Goal: Transaction & Acquisition: Download file/media

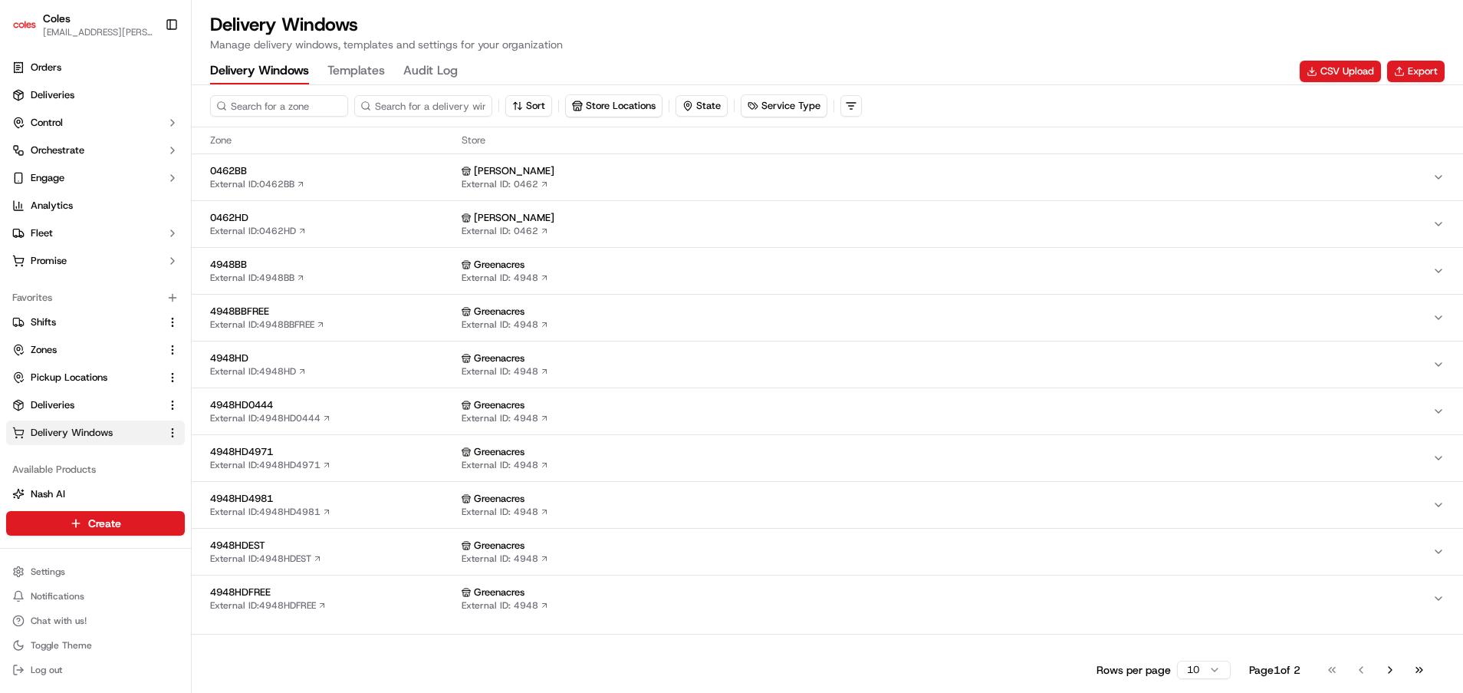
click at [1136, 556] on div "Greenacres External ID: 4948" at bounding box center [947, 551] width 971 height 26
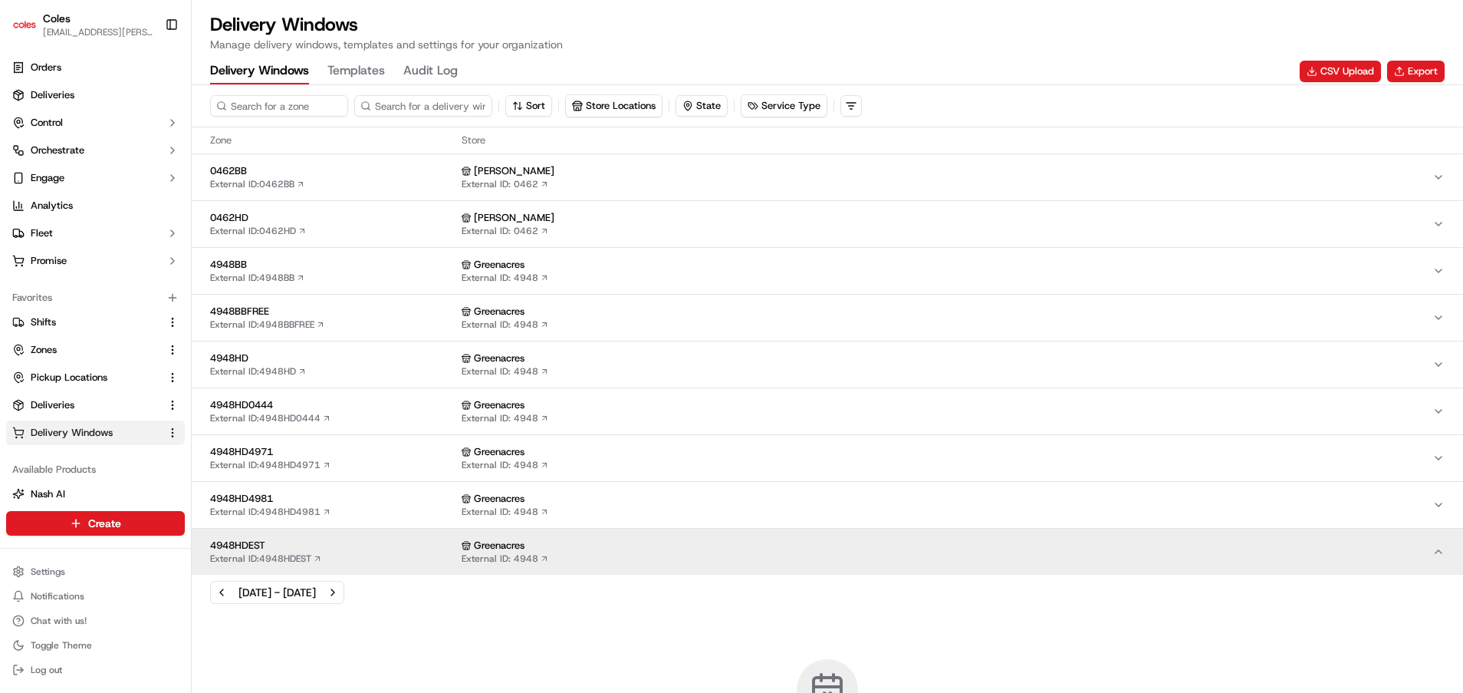
drag, startPoint x: 1100, startPoint y: 341, endPoint x: 1210, endPoint y: 271, distance: 131.1
click at [1100, 341] on button "4948HD External ID: 4948HD Greenacres External ID: 4948" at bounding box center [828, 364] width 1272 height 46
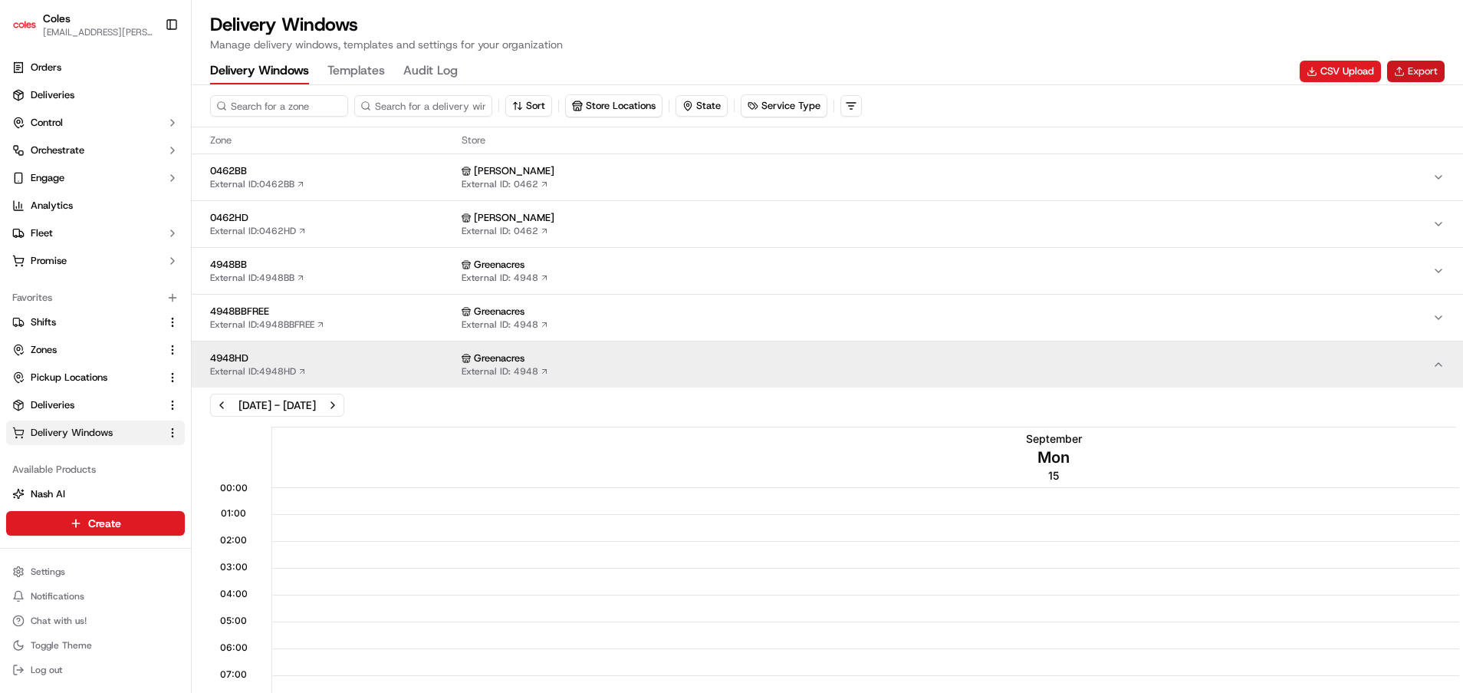
click at [1416, 70] on button "Export" at bounding box center [1416, 71] width 58 height 21
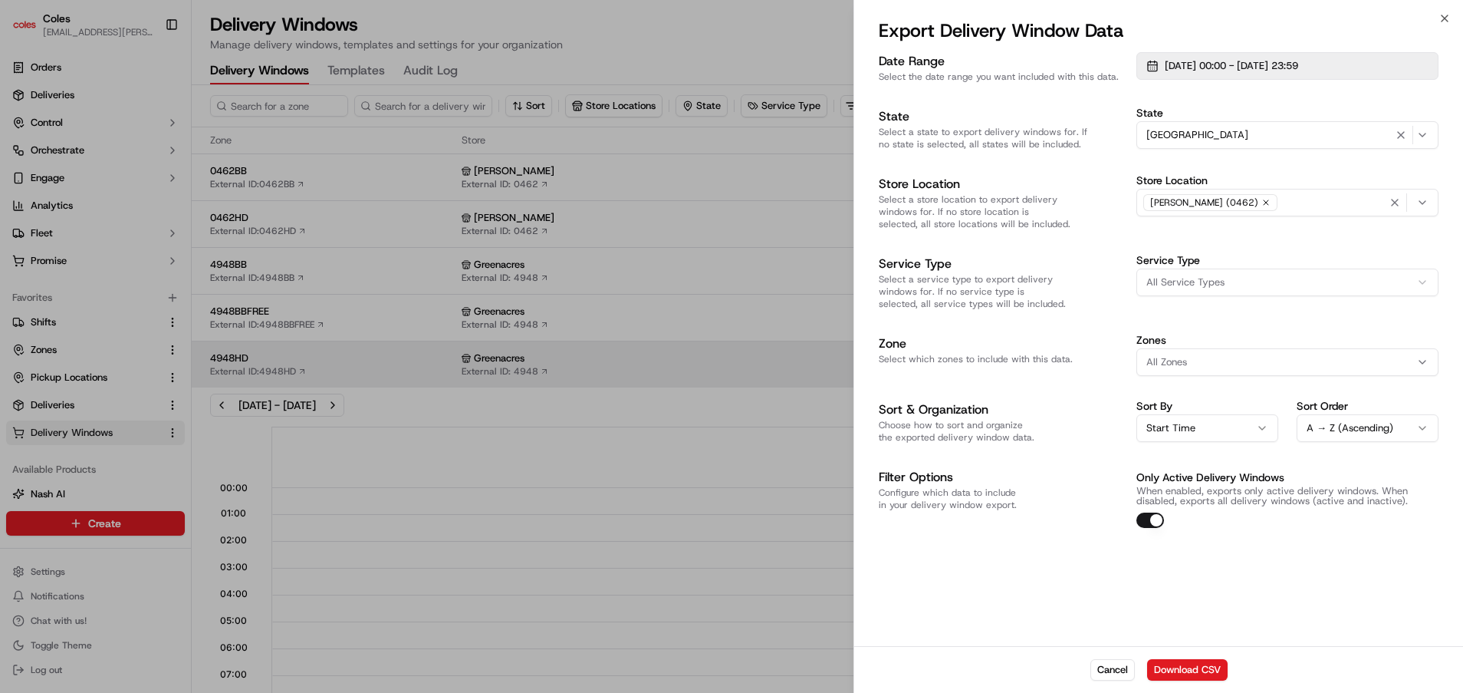
click at [1155, 72] on button "[DATE] 00:00 - [DATE] 23:59" at bounding box center [1288, 66] width 302 height 28
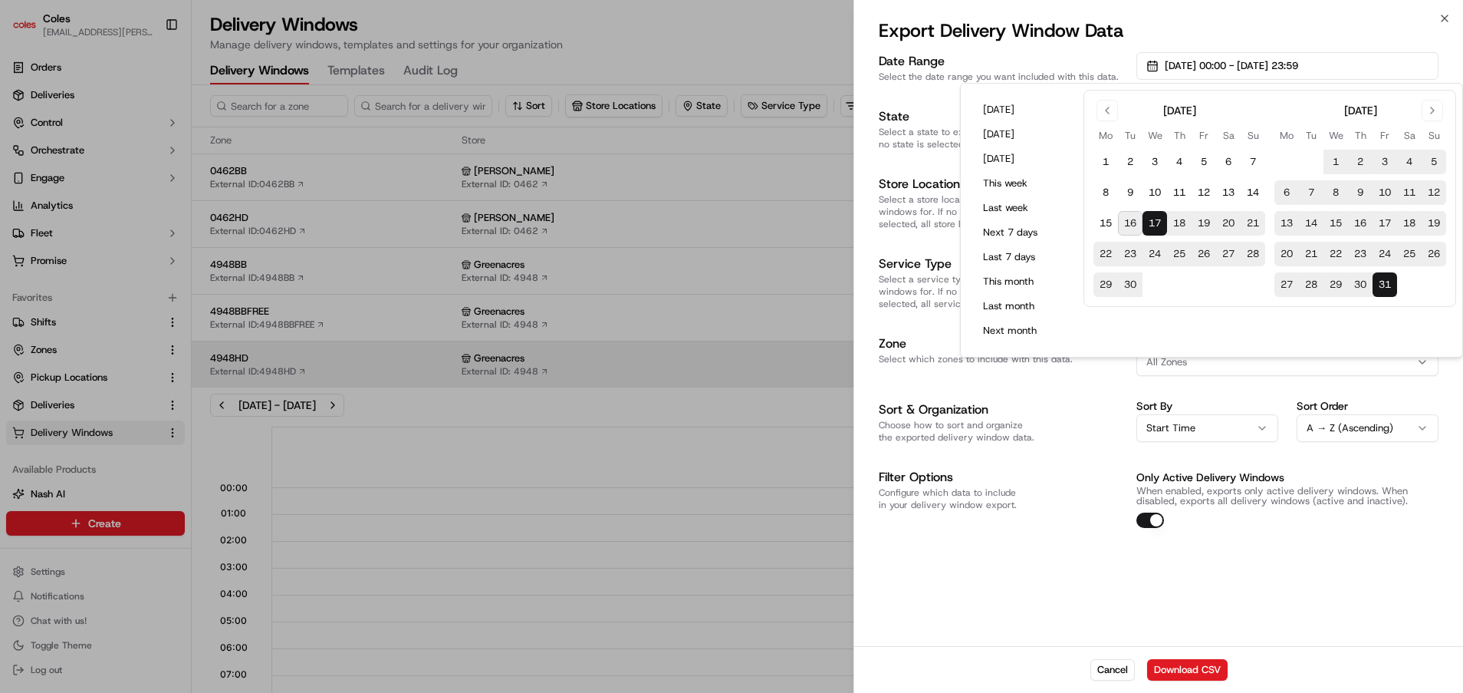
click at [1163, 216] on button "17" at bounding box center [1155, 223] width 25 height 25
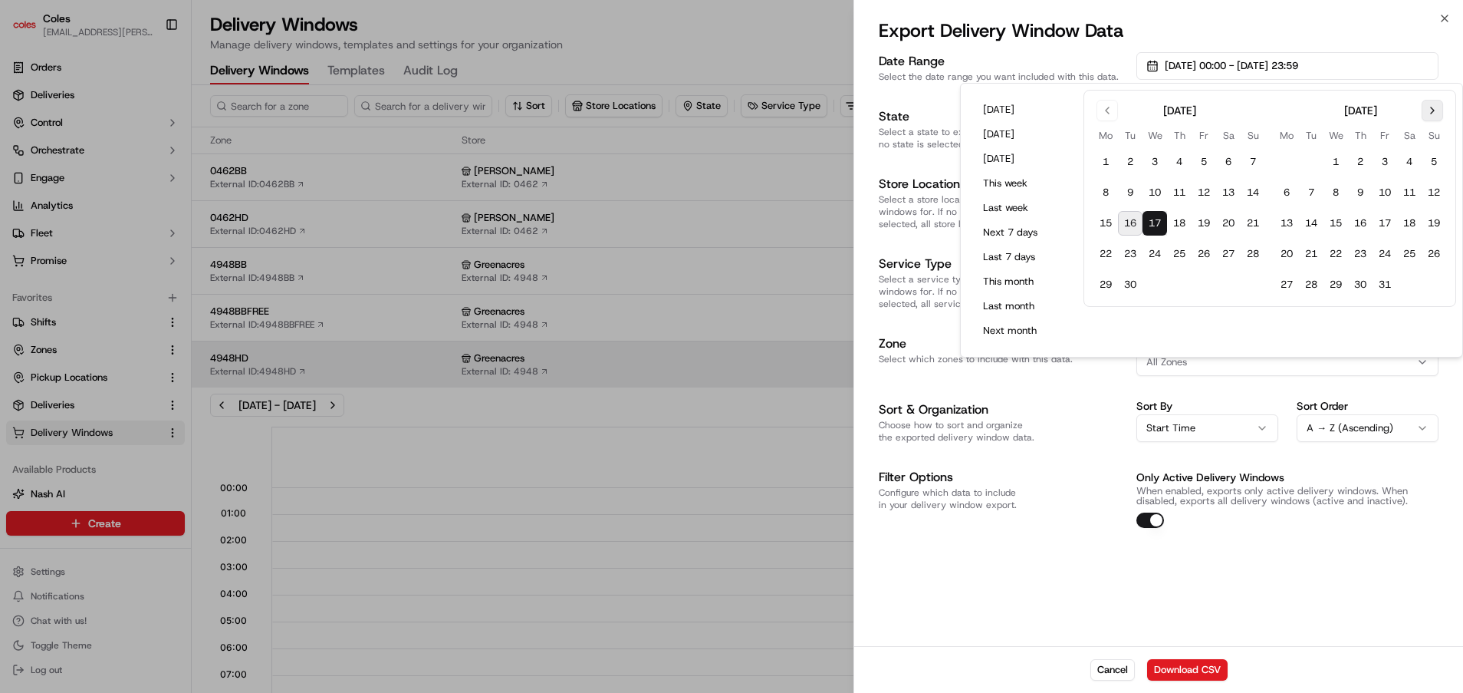
click at [1433, 110] on button "Go to next month" at bounding box center [1432, 110] width 21 height 21
click at [1410, 276] on button "31" at bounding box center [1409, 284] width 25 height 25
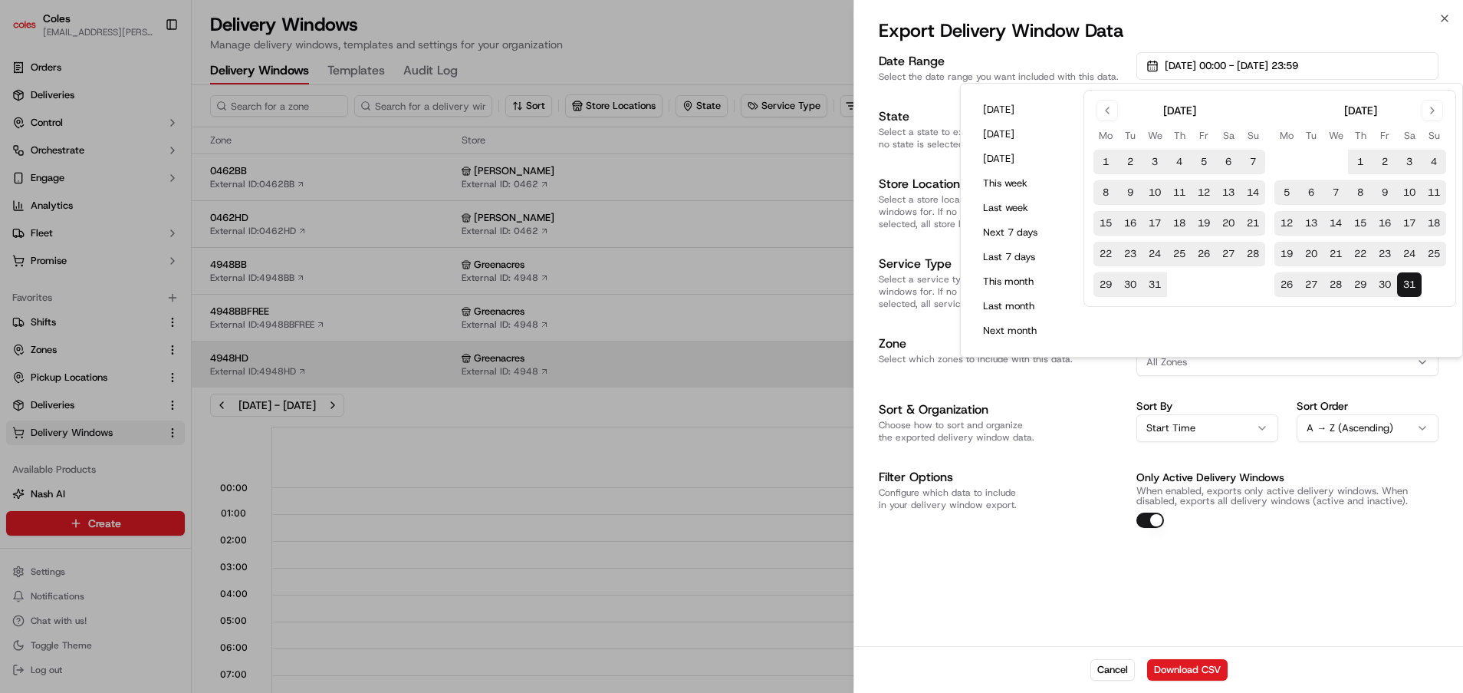
click at [1108, 599] on div "Date Range Select the date range you want included with this data. [DATE] 00:00…" at bounding box center [1158, 347] width 609 height 597
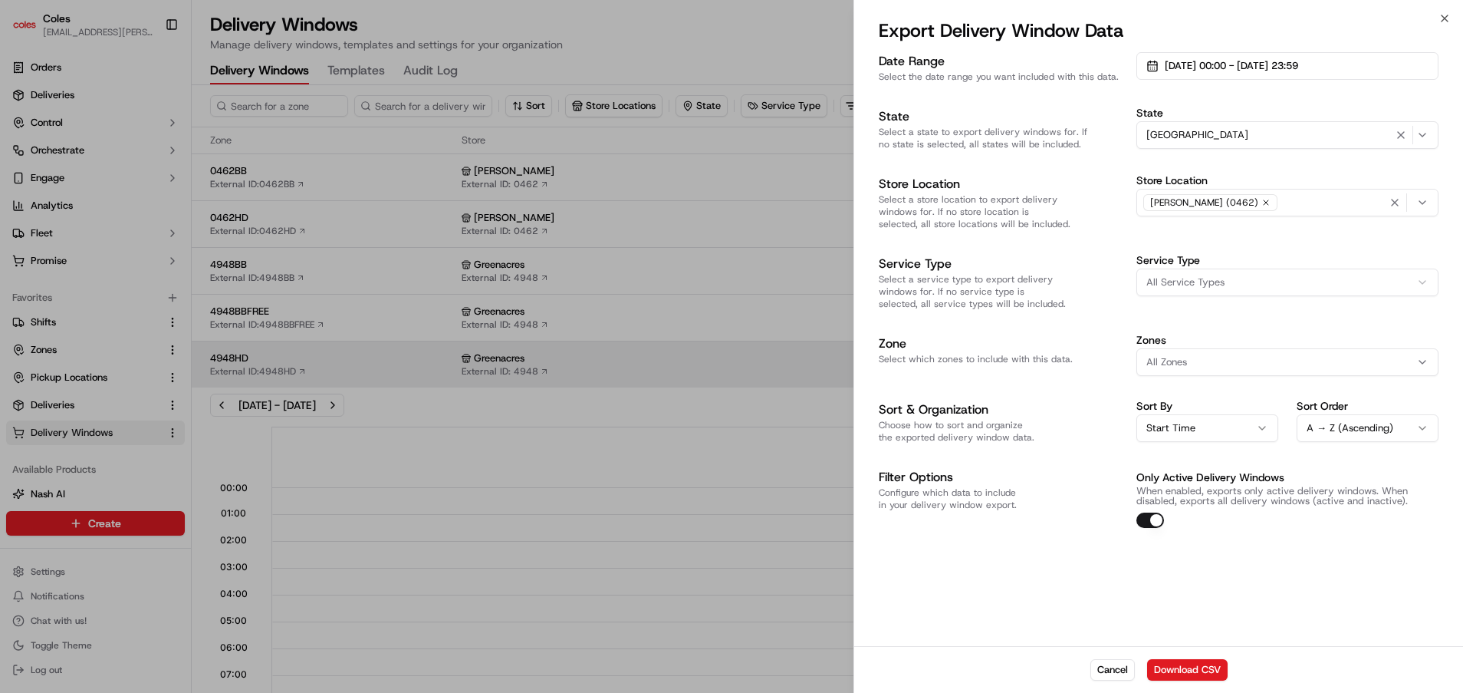
click at [1278, 202] on div "[PERSON_NAME] (0462)" at bounding box center [1287, 202] width 295 height 23
type input "4948"
click at [1240, 275] on div "Greenacres (4948)" at bounding box center [1246, 286] width 219 height 23
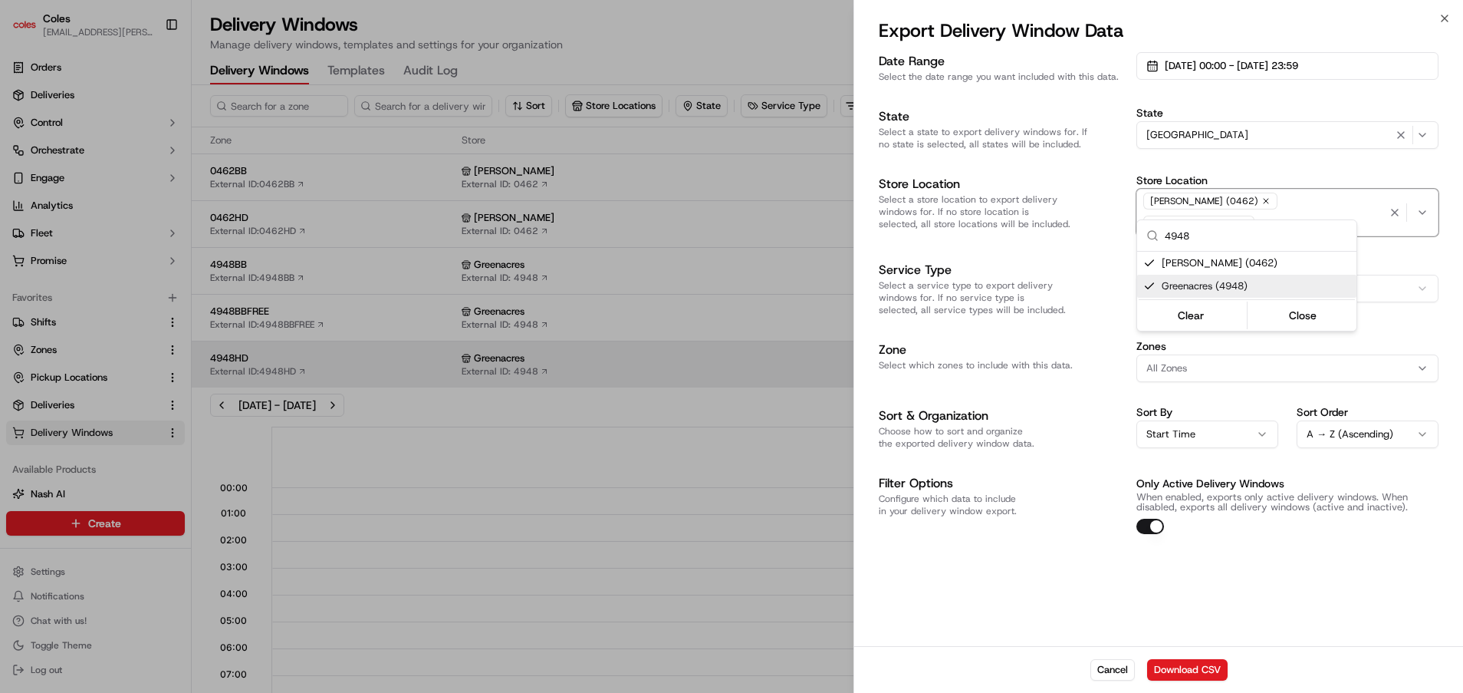
click at [1045, 513] on div at bounding box center [731, 346] width 1463 height 693
click at [1193, 670] on button "Download CSV" at bounding box center [1187, 669] width 81 height 21
